Goal: Transaction & Acquisition: Subscribe to service/newsletter

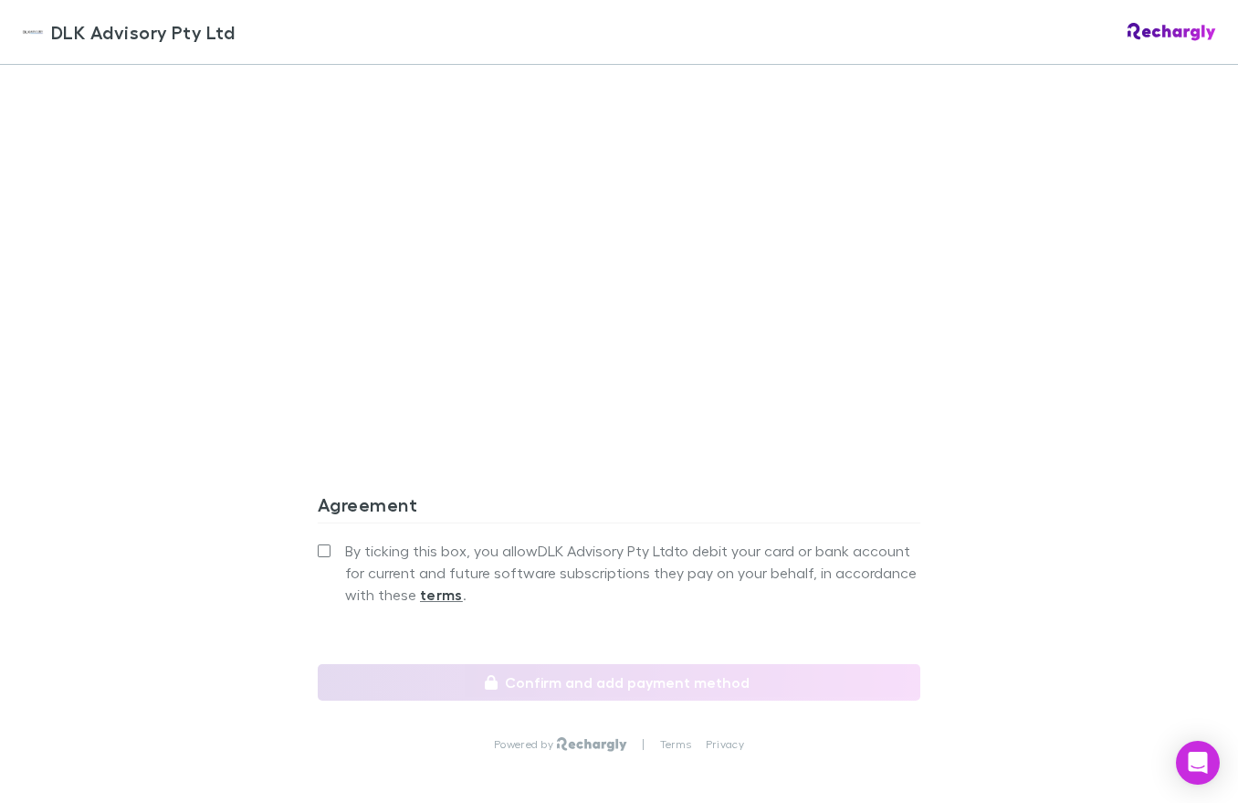
scroll to position [1472, 0]
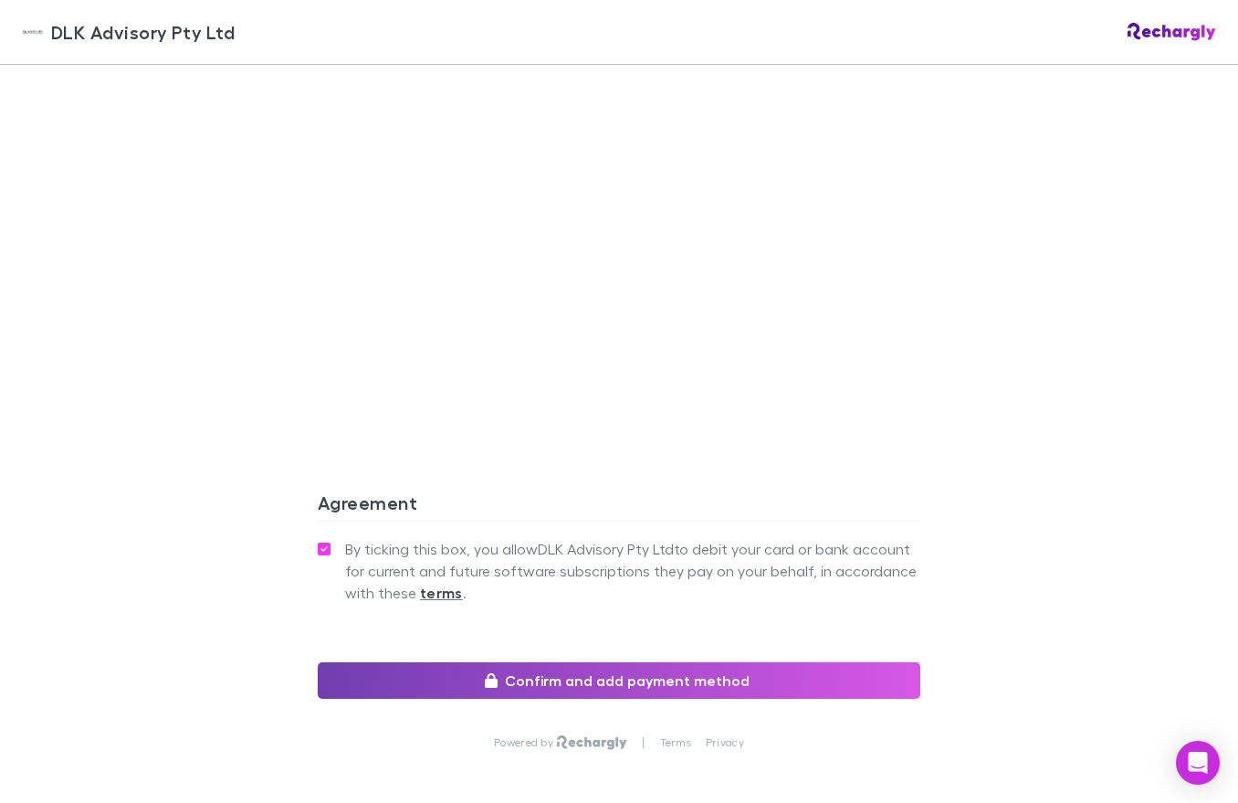
click at [639, 662] on button "Confirm and add payment method" at bounding box center [619, 680] width 603 height 37
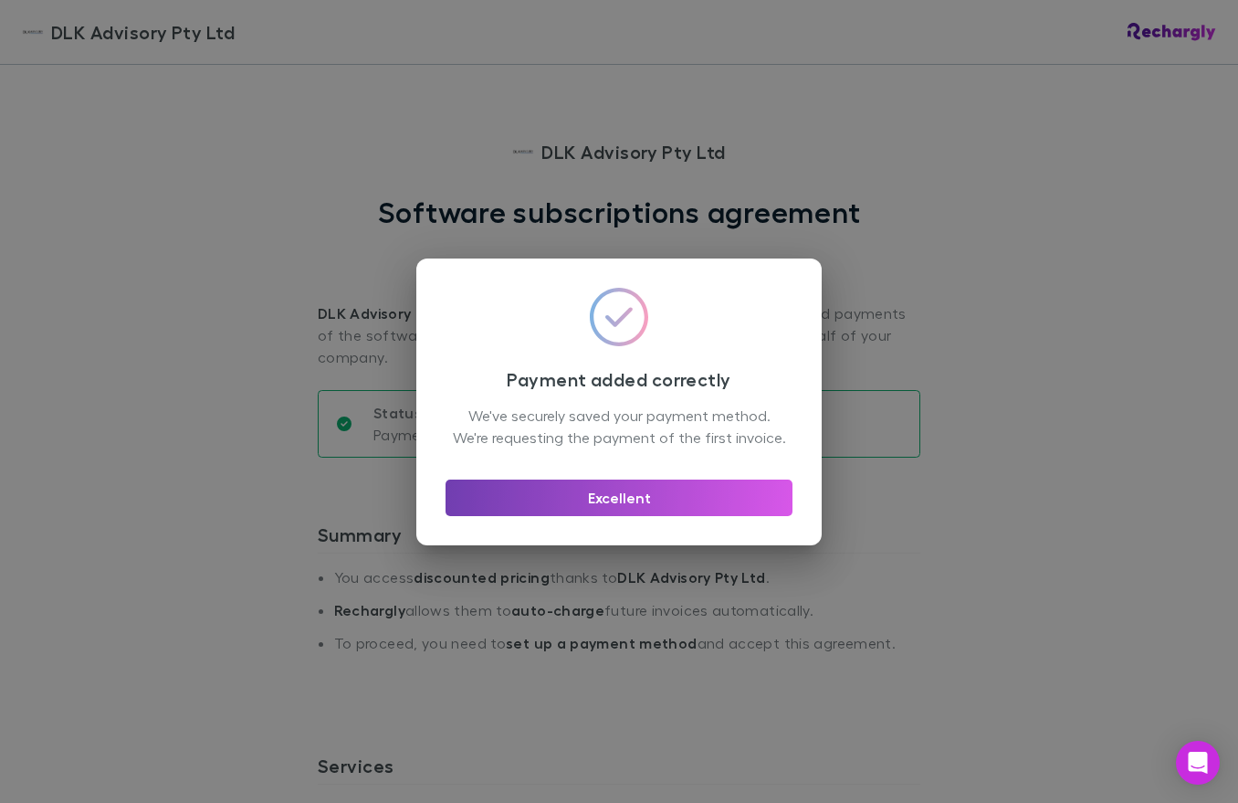
click at [681, 516] on button "Excellent" at bounding box center [619, 497] width 347 height 37
